Goal: Task Accomplishment & Management: Use online tool/utility

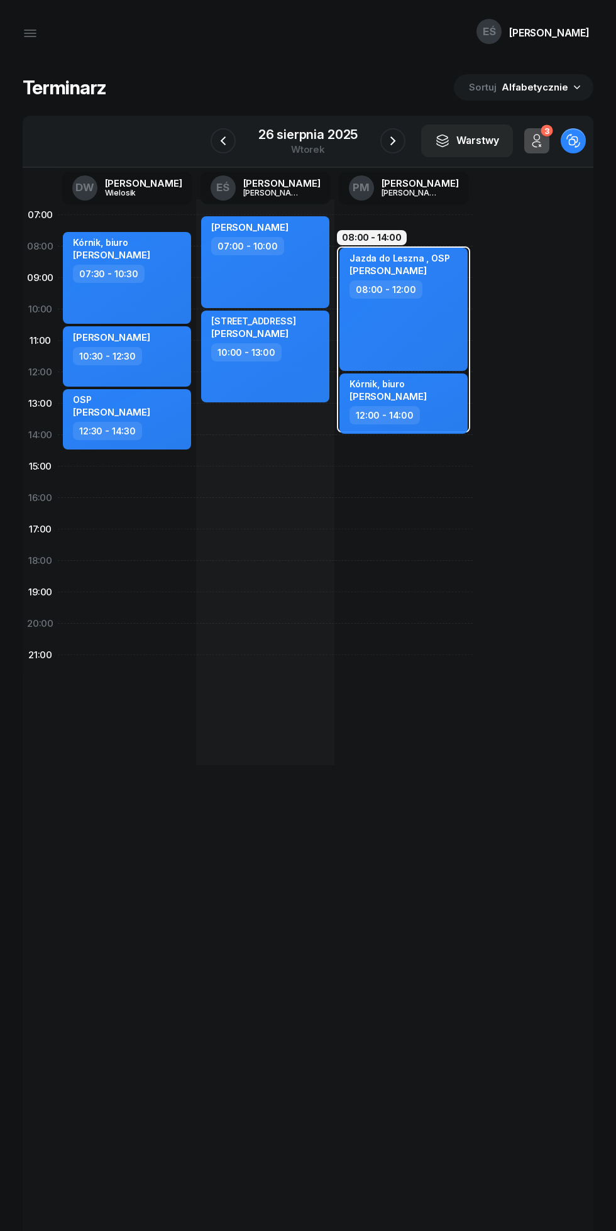
click at [392, 141] on icon "button" at bounding box center [392, 140] width 15 height 15
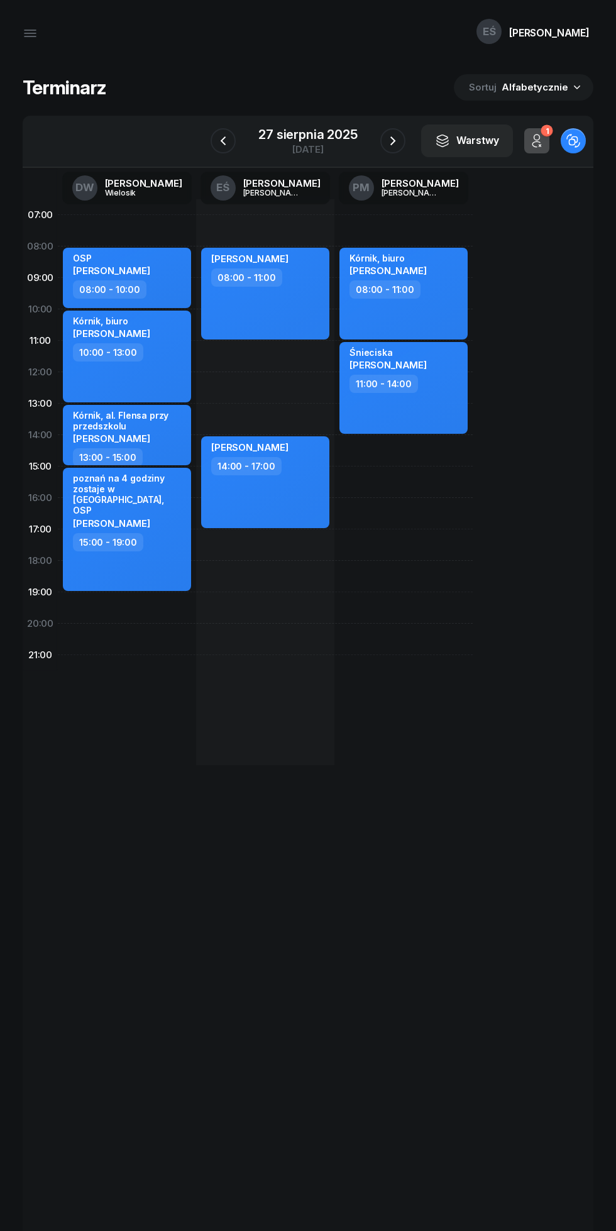
click at [305, 316] on div "[PERSON_NAME] 08:00 - 11:00" at bounding box center [265, 294] width 128 height 92
select select "08"
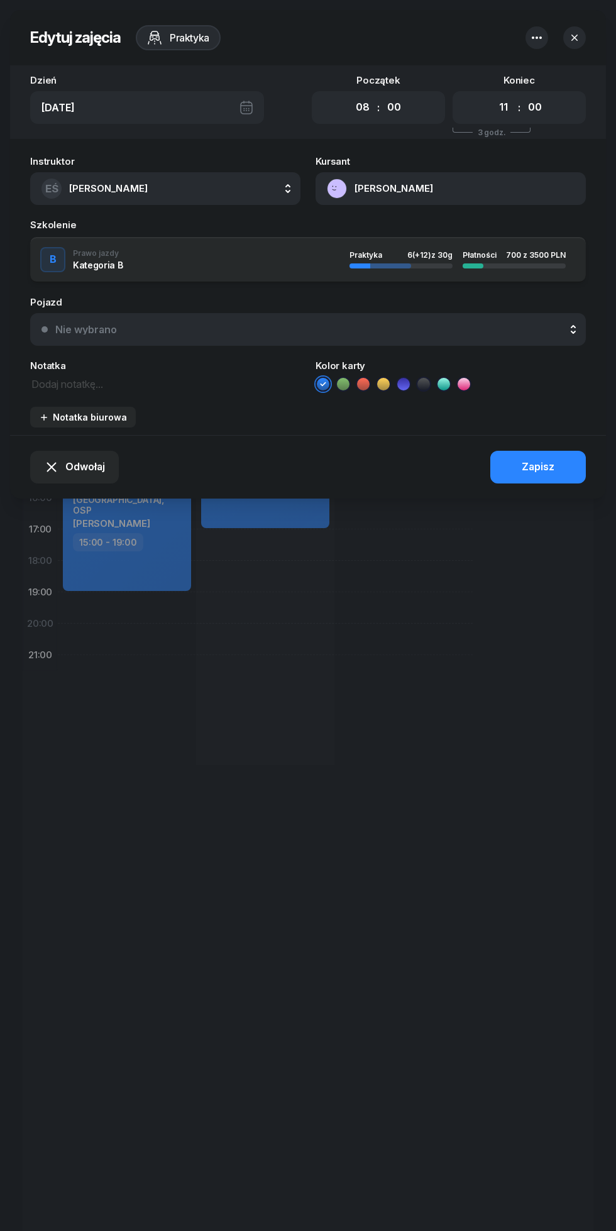
click at [503, 107] on select "00 01 02 03 04 05 06 07 08 09 10 11 12 13 14 15 16 17 18 19 20 21 22 23" at bounding box center [504, 107] width 24 height 26
select select "10"
click at [492, 94] on select "00 01 02 03 04 05 06 07 08 09 10 11 12 13 14 15 16 17 18 19 20 21 22 23" at bounding box center [504, 107] width 24 height 26
click at [544, 475] on div "Zapisz" at bounding box center [538, 467] width 33 height 16
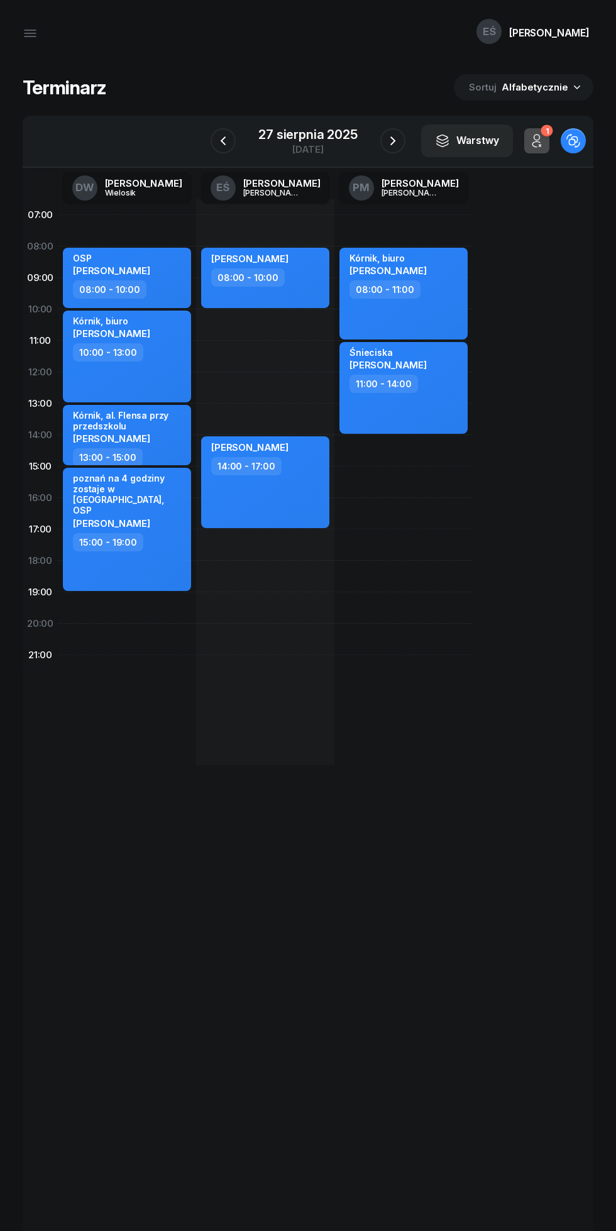
click at [326, 131] on div "27 sierpnia 2025" at bounding box center [307, 134] width 99 height 13
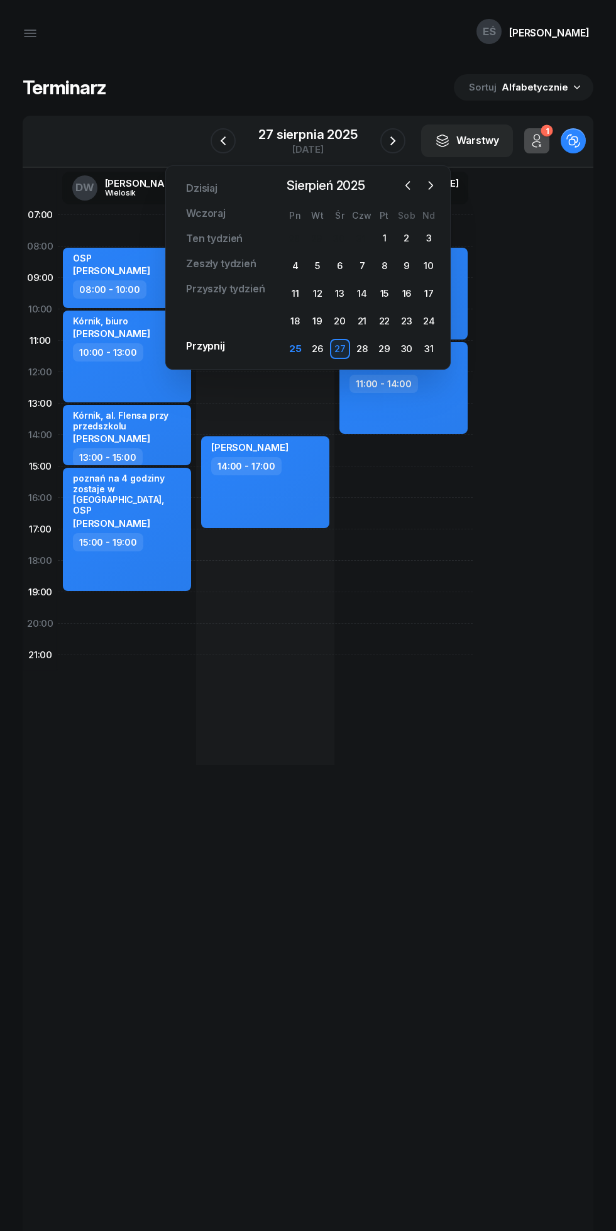
click at [452, 206] on div "PM [PERSON_NAME]" at bounding box center [403, 188] width 138 height 40
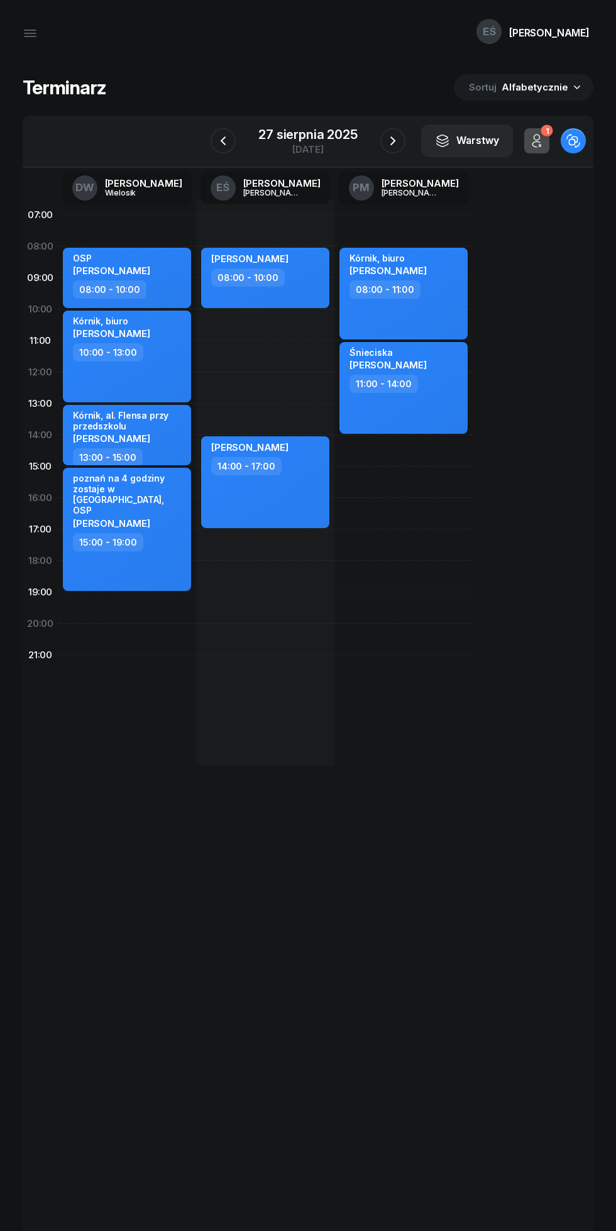
click at [317, 277] on div "08:00 - 10:00" at bounding box center [266, 277] width 111 height 18
select select "08"
select select "10"
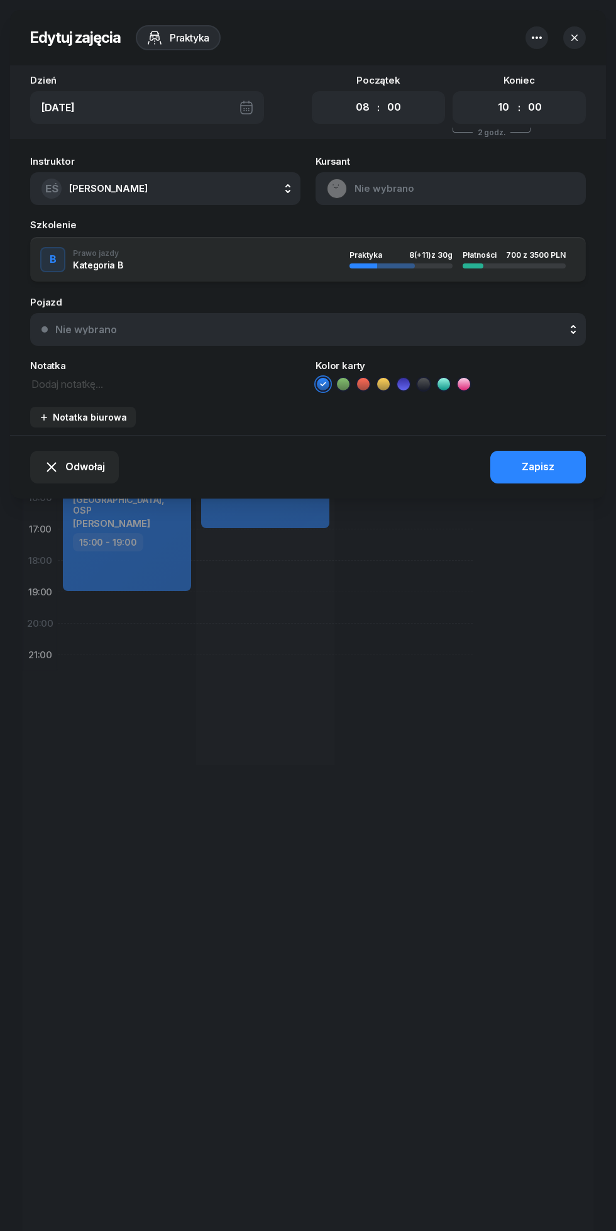
click at [574, 37] on icon "button" at bounding box center [574, 38] width 6 height 6
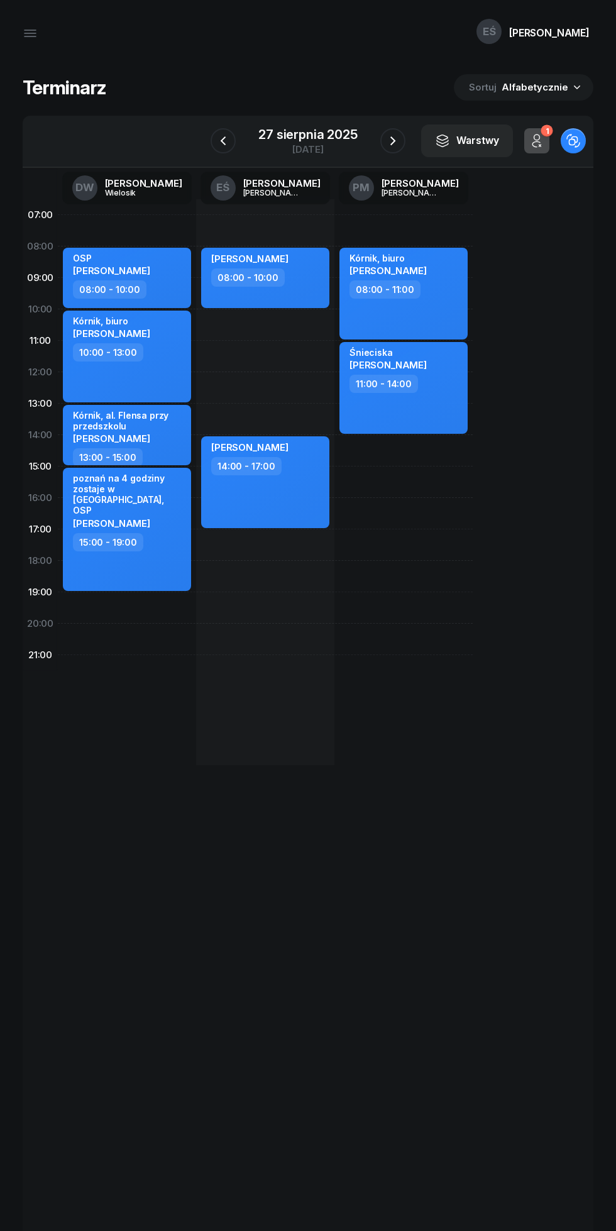
click at [288, 253] on span "[PERSON_NAME]" at bounding box center [249, 259] width 77 height 12
select select "08"
select select "10"
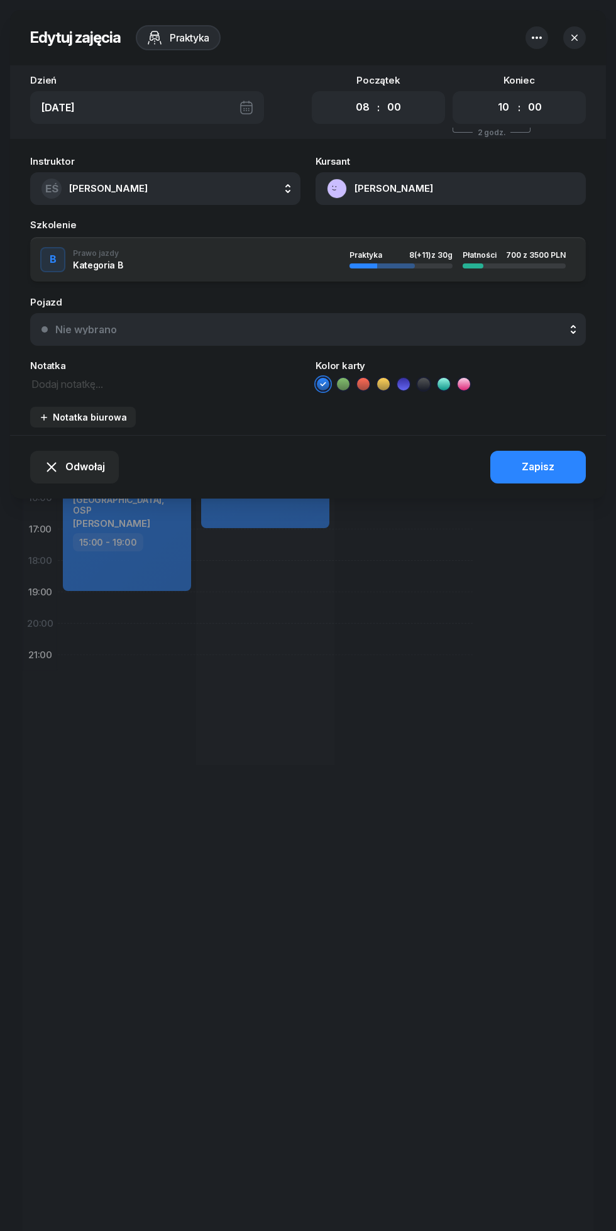
click at [415, 193] on button "[PERSON_NAME]" at bounding box center [451, 188] width 270 height 33
click at [470, 236] on div "Otwórz profil" at bounding box center [453, 232] width 61 height 16
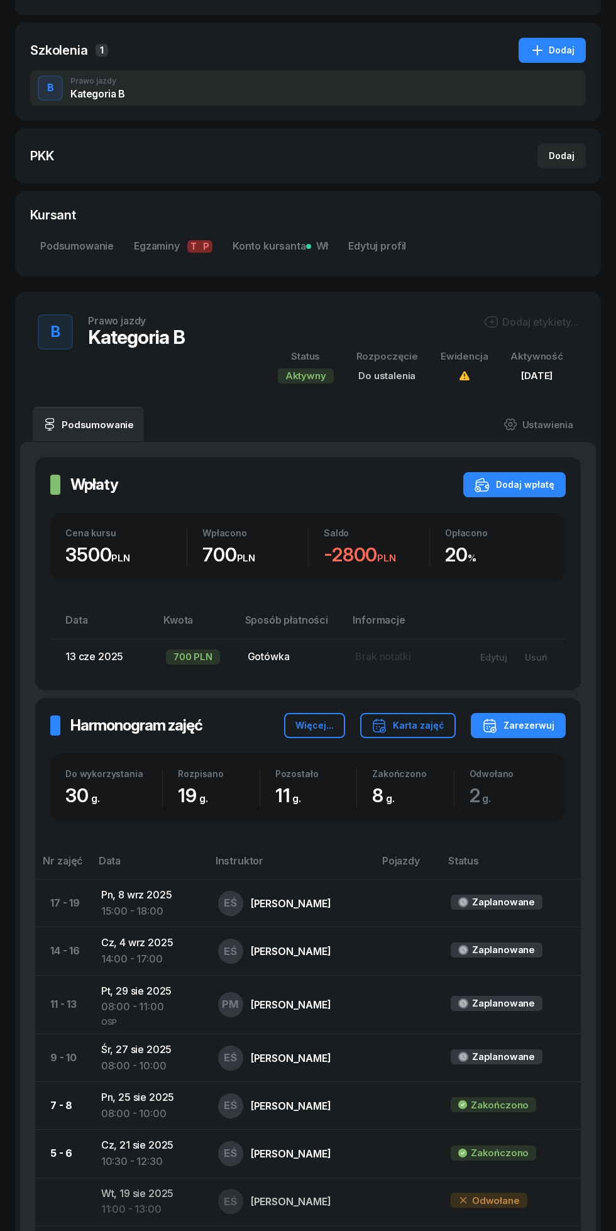
scroll to position [185, 0]
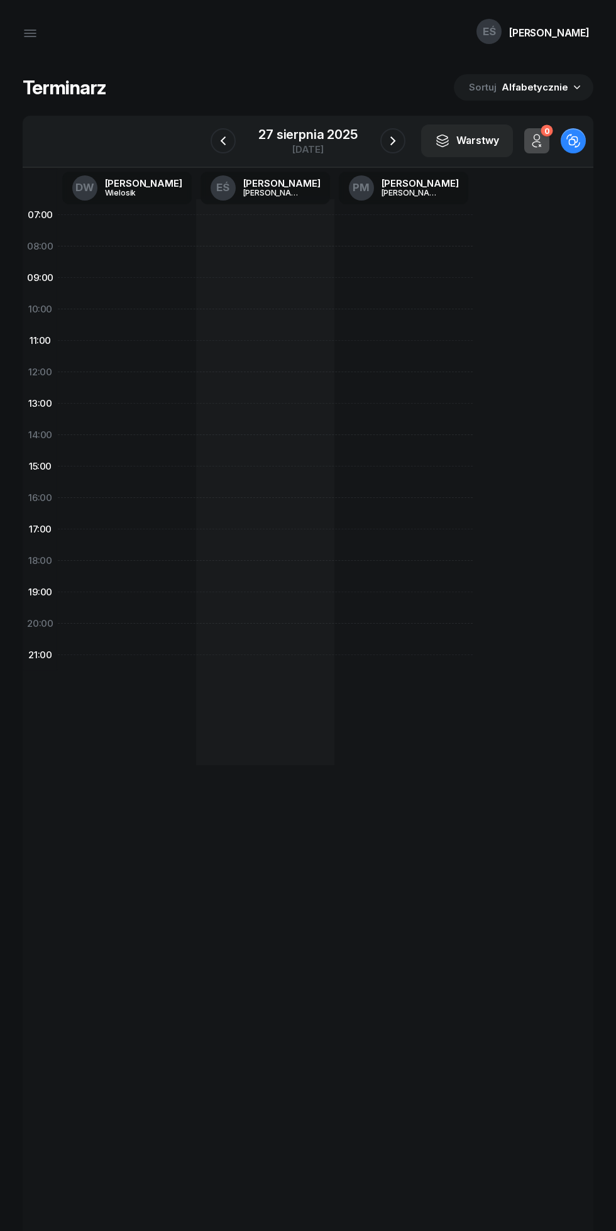
click at [314, 146] on div "[DATE]" at bounding box center [307, 149] width 99 height 9
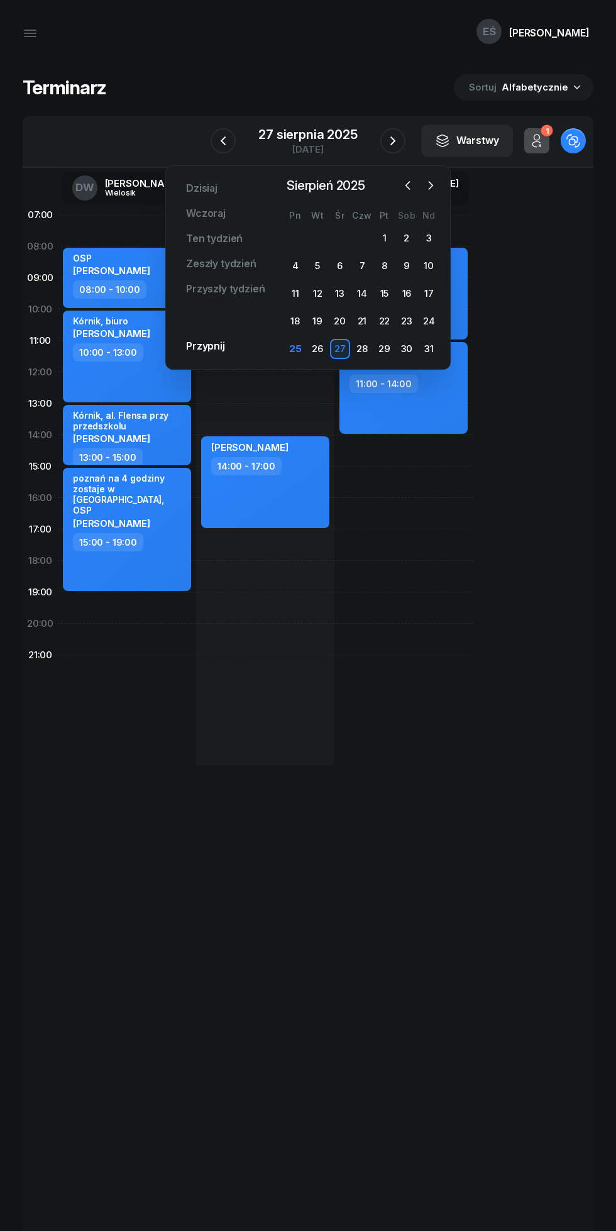
click at [431, 185] on icon "button" at bounding box center [430, 185] width 13 height 13
click at [317, 266] on div "9" at bounding box center [317, 266] width 20 height 20
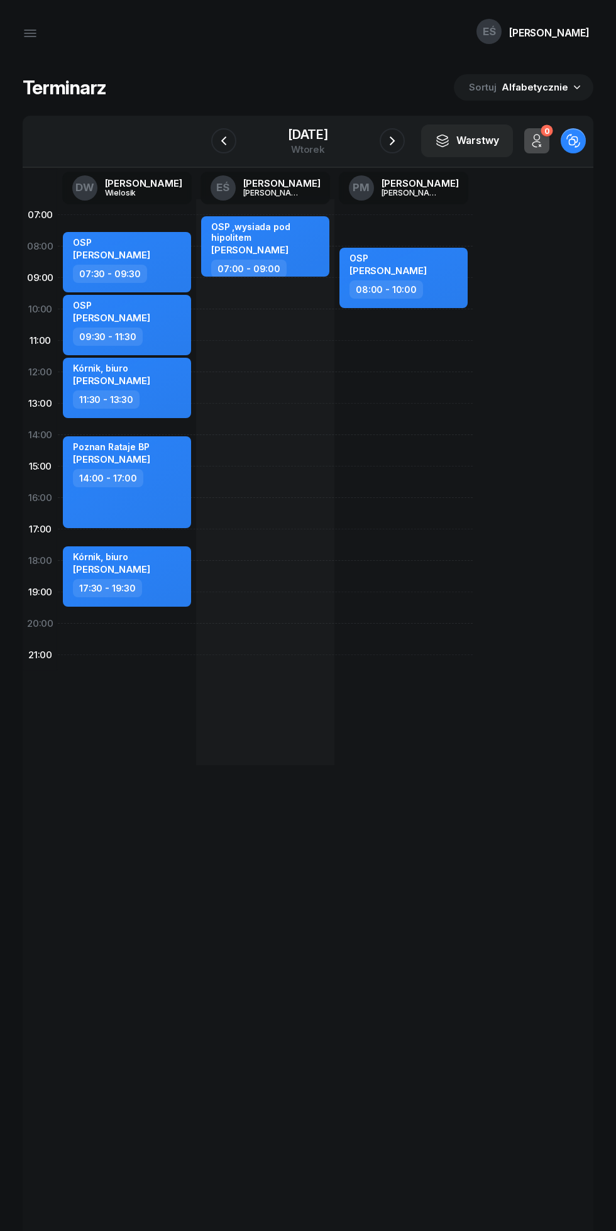
click at [397, 344] on div "OSP [PERSON_NAME] 08:00 - 10:00" at bounding box center [403, 482] width 138 height 566
select select "11"
select select "13"
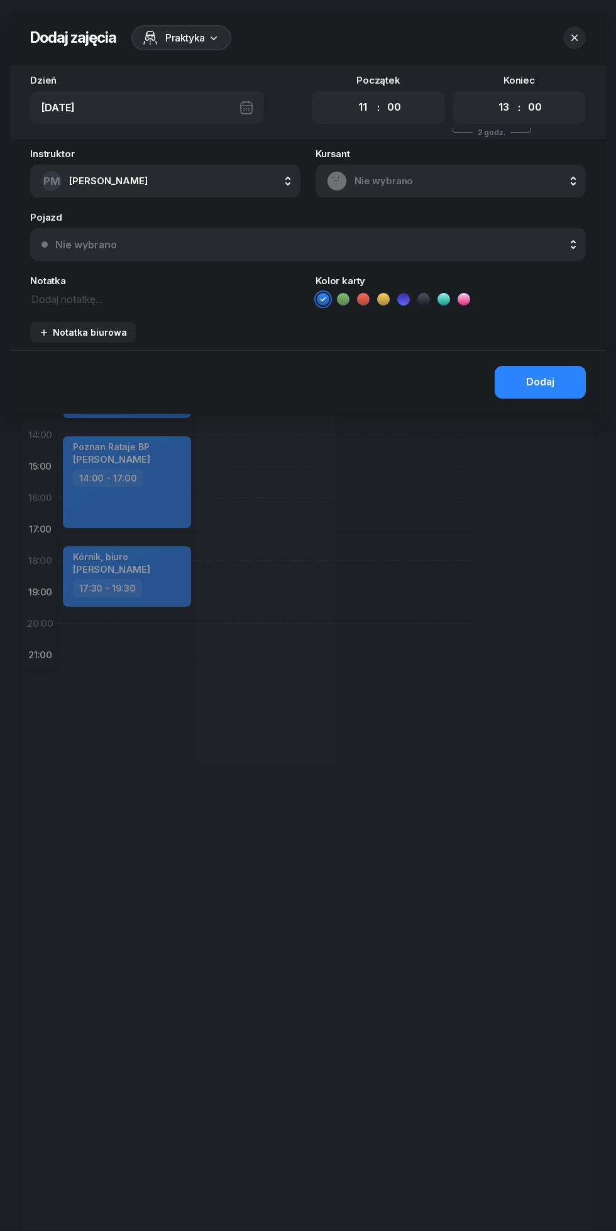
click at [361, 110] on select "00 01 02 03 04 05 06 07 08 09 10 11 12 13 14 15 16 17 18 19 20 21 22 23" at bounding box center [363, 107] width 24 height 26
select select "10"
click at [351, 94] on select "00 01 02 03 04 05 06 07 08 09 10 11 12 13 14 15 16 17 18 19 20 21 22 23" at bounding box center [363, 107] width 24 height 26
click at [438, 177] on span "Nie wybrano" at bounding box center [464, 181] width 220 height 16
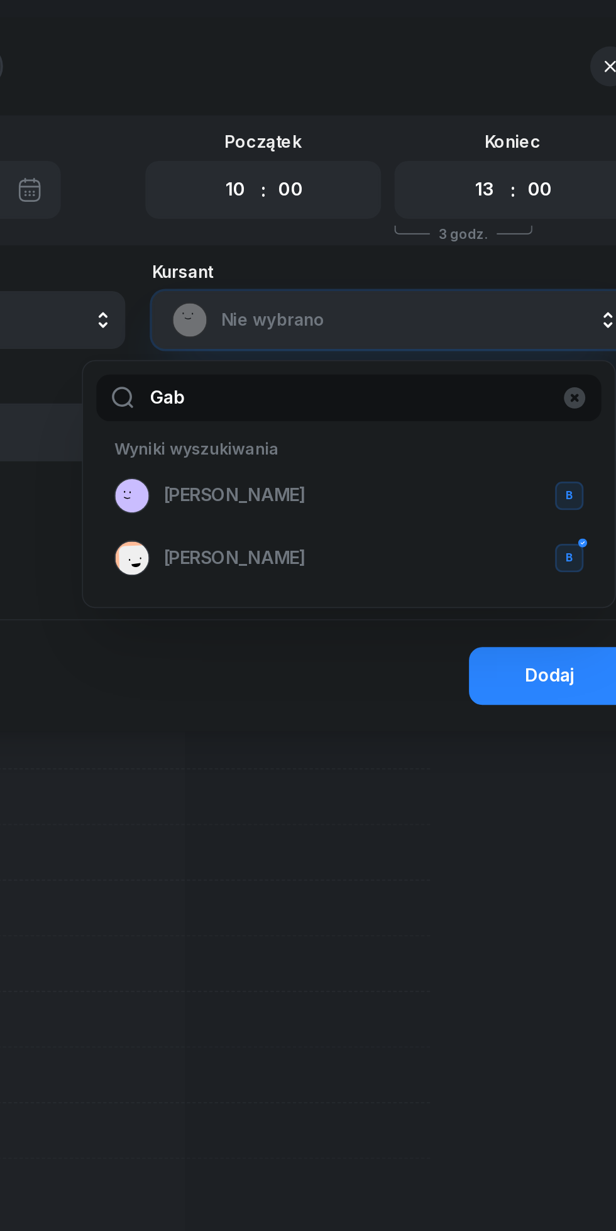
type input "Gab"
click at [409, 298] on li "[PERSON_NAME]" at bounding box center [427, 315] width 280 height 35
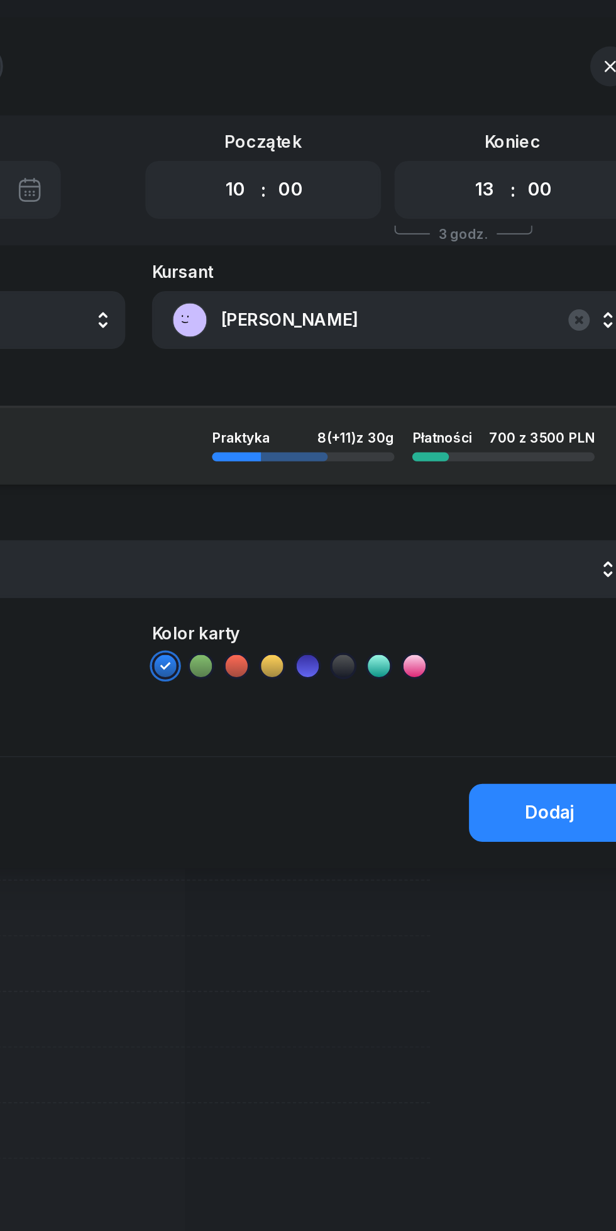
click at [546, 456] on div "Dodaj" at bounding box center [540, 459] width 28 height 16
